Goal: Download file/media

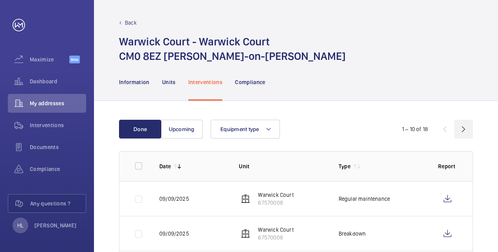
click at [459, 128] on wm-front-icon-button at bounding box center [463, 129] width 19 height 19
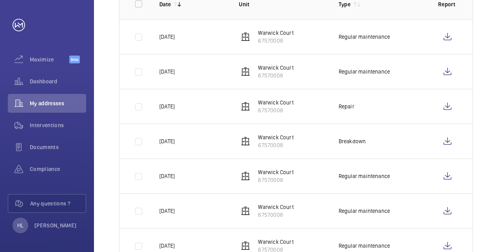
scroll to position [225, 0]
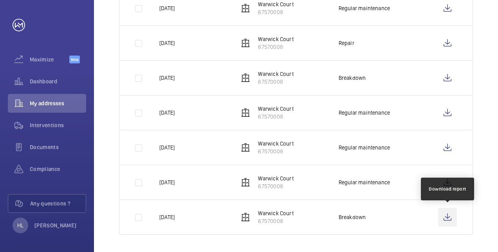
click at [451, 216] on wm-front-icon-button at bounding box center [447, 217] width 19 height 19
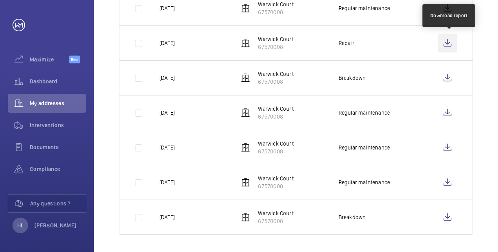
click at [446, 45] on wm-front-icon-button at bounding box center [447, 43] width 19 height 19
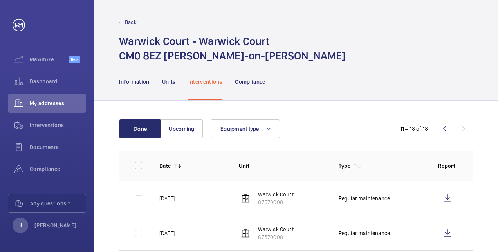
scroll to position [0, 0]
click at [441, 132] on wm-front-icon-button at bounding box center [444, 129] width 19 height 19
click at [463, 128] on wm-front-icon-button at bounding box center [463, 129] width 19 height 19
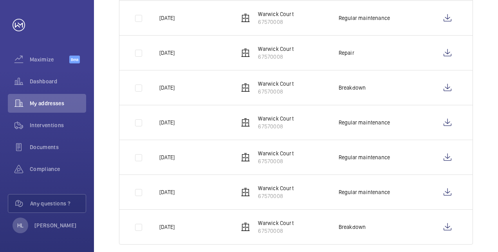
scroll to position [225, 0]
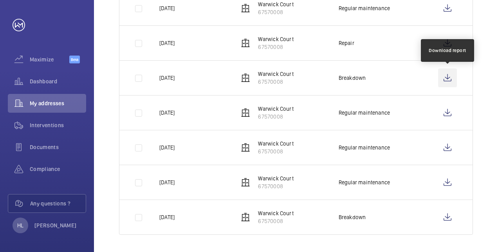
click at [448, 77] on wm-front-icon-button at bounding box center [447, 77] width 19 height 19
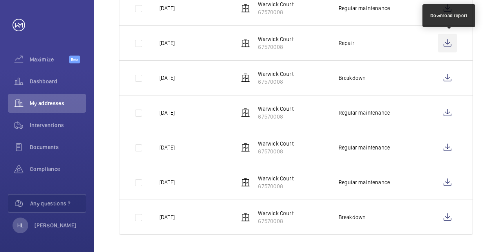
click at [447, 44] on wm-front-icon-button at bounding box center [447, 43] width 19 height 19
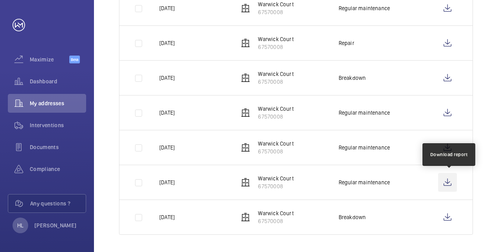
click at [444, 182] on wm-front-icon-button at bounding box center [447, 182] width 19 height 19
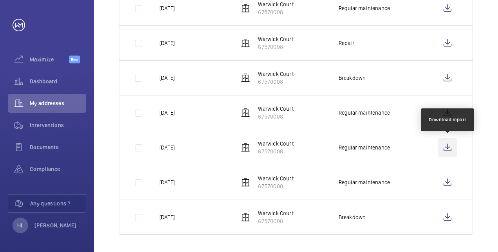
click at [453, 150] on wm-front-icon-button at bounding box center [447, 147] width 19 height 19
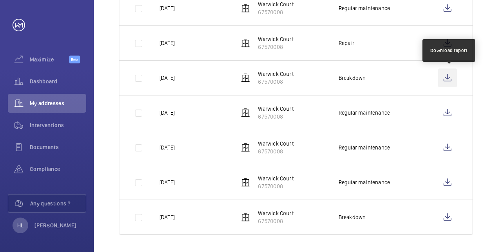
click at [450, 79] on wm-front-icon-button at bounding box center [447, 77] width 19 height 19
click at [447, 77] on wm-front-icon-button at bounding box center [447, 77] width 19 height 19
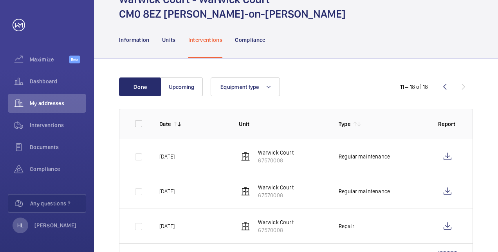
scroll to position [30, 0]
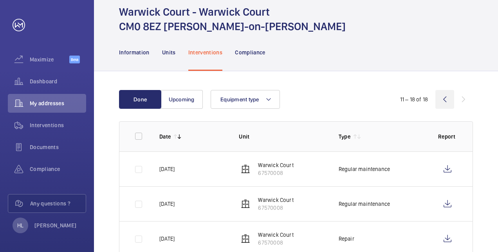
click at [443, 99] on wm-front-icon-button at bounding box center [444, 99] width 19 height 19
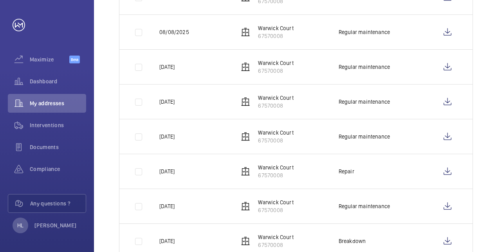
scroll to position [295, 0]
